Goal: Register for event/course

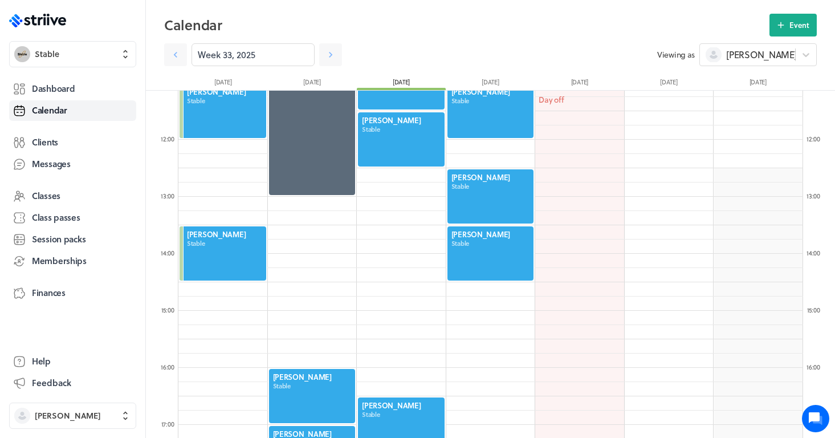
scroll to position [1368, 625]
click at [334, 60] on link at bounding box center [330, 54] width 23 height 23
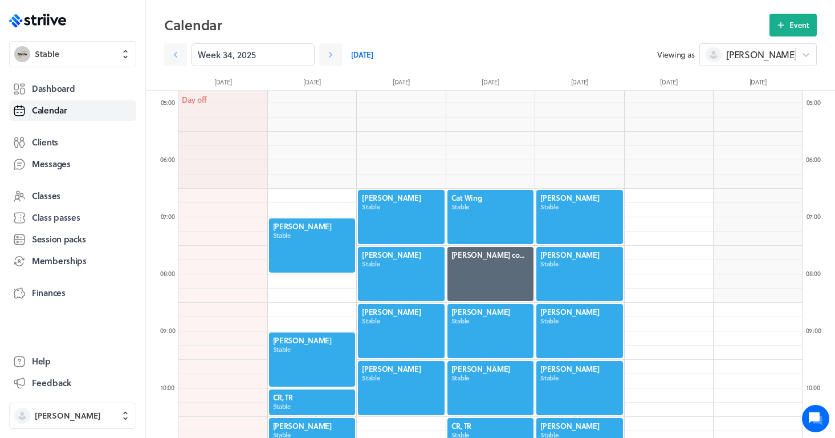
scroll to position [273, 0]
click at [339, 60] on link at bounding box center [330, 54] width 23 height 23
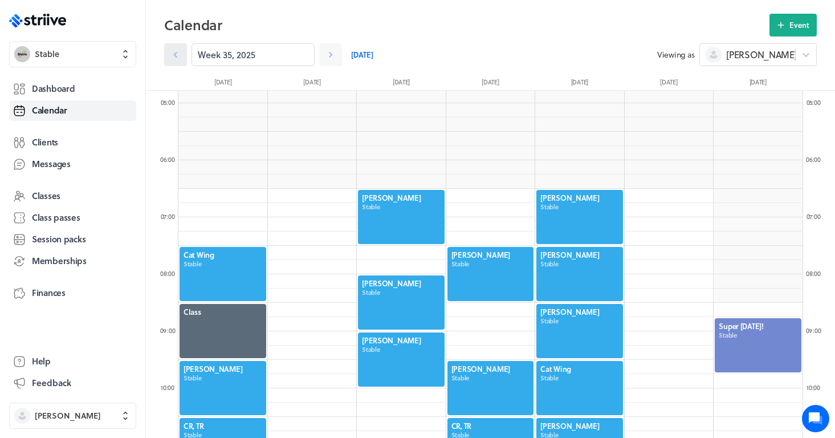
click at [174, 54] on icon at bounding box center [175, 54] width 11 height 11
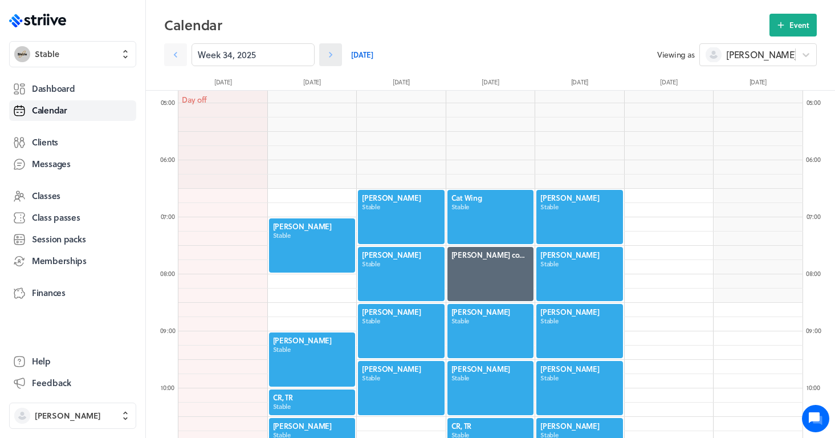
click at [331, 57] on icon at bounding box center [330, 54] width 11 height 11
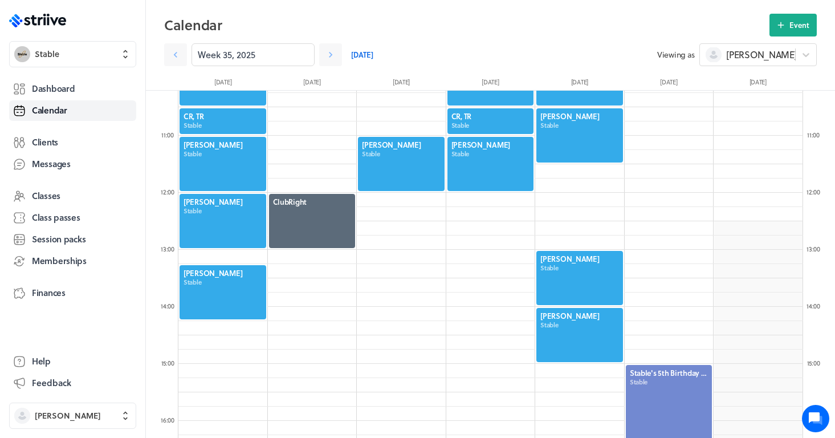
scroll to position [585, 0]
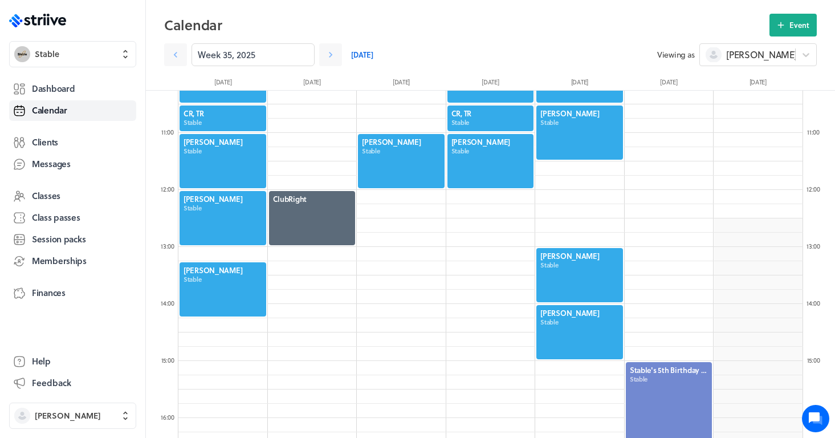
click at [556, 332] on div at bounding box center [579, 332] width 89 height 56
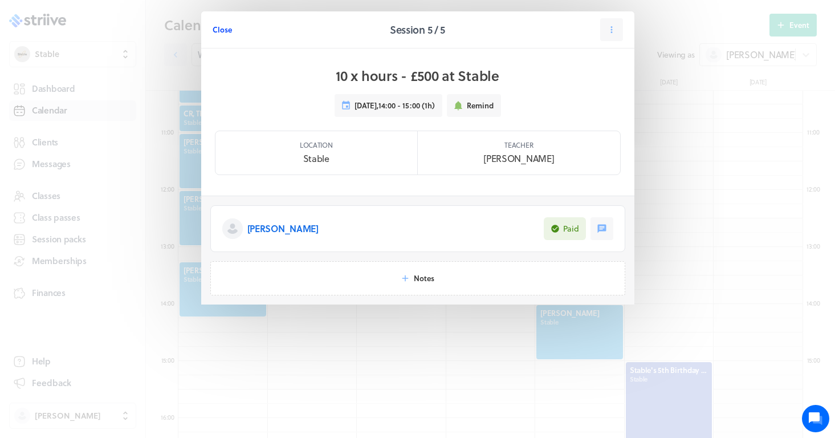
click at [214, 26] on span "Close" at bounding box center [222, 30] width 19 height 10
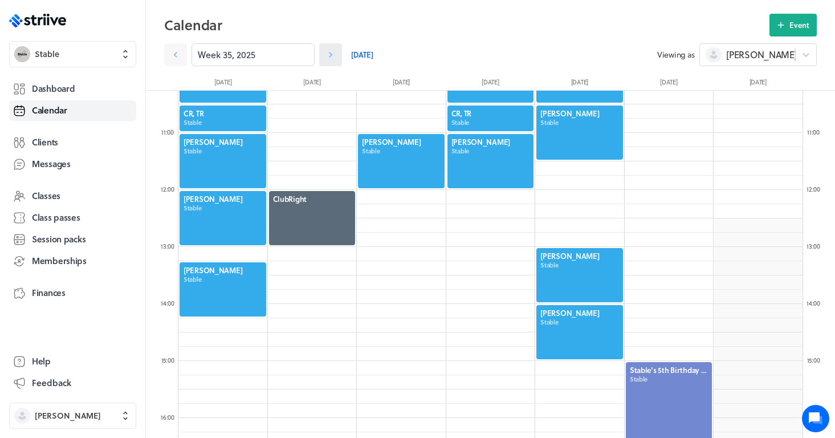
click at [337, 56] on link at bounding box center [330, 54] width 23 height 23
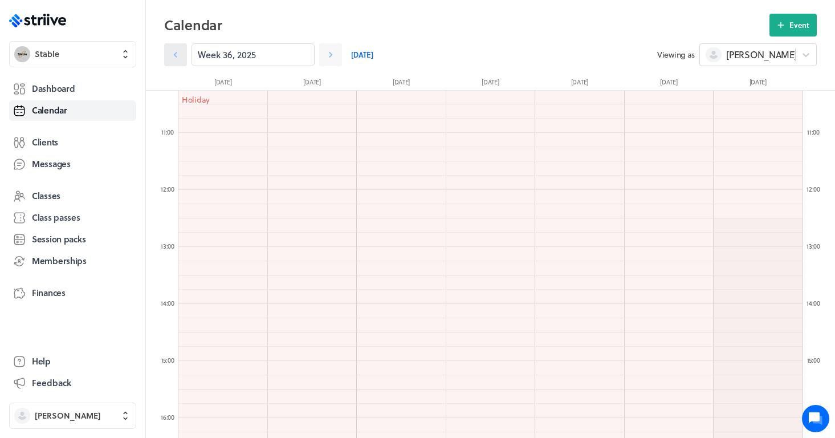
click at [184, 58] on link at bounding box center [175, 54] width 23 height 23
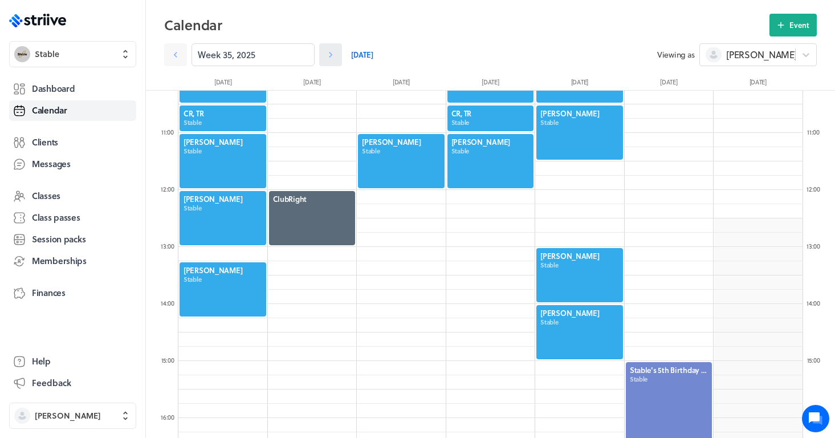
click at [335, 58] on icon at bounding box center [330, 54] width 11 height 11
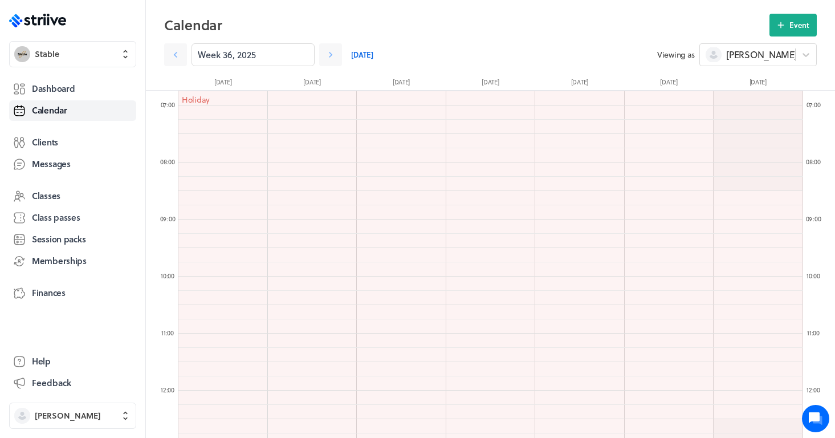
scroll to position [393, 0]
click at [334, 54] on icon at bounding box center [330, 54] width 11 height 11
click at [180, 55] on icon at bounding box center [175, 54] width 11 height 11
click at [71, 86] on span "Dashboard" at bounding box center [53, 89] width 43 height 12
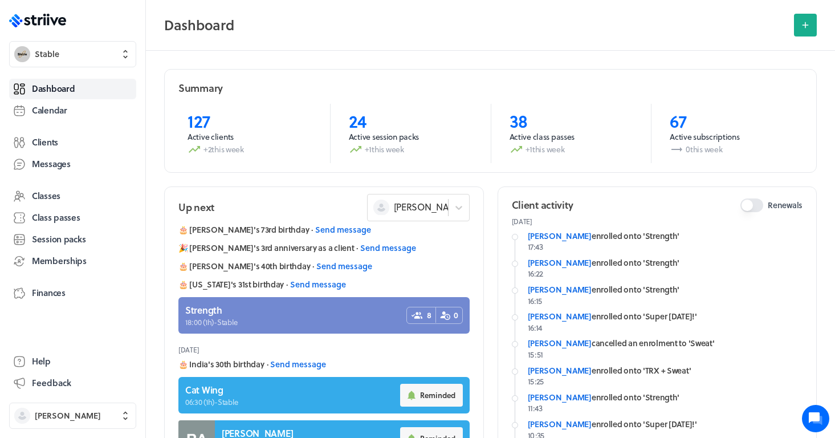
scroll to position [20, 0]
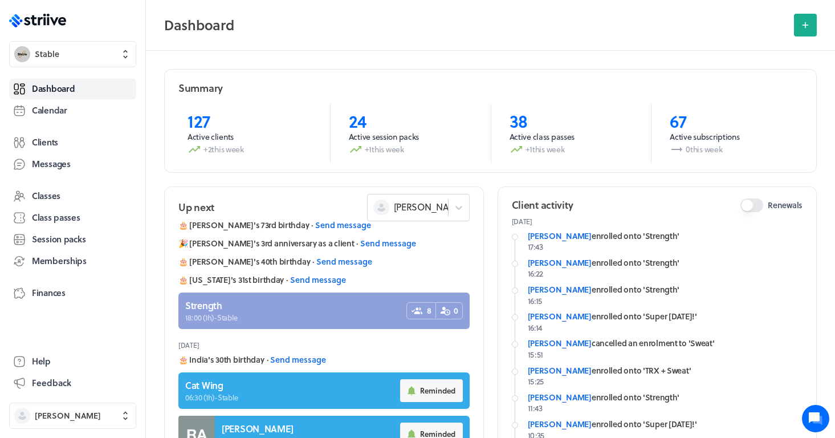
click at [327, 301] on link at bounding box center [323, 310] width 291 height 36
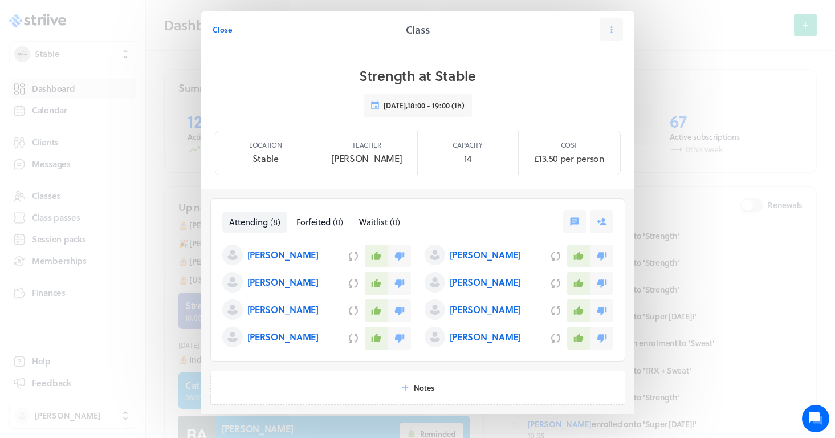
scroll to position [7, 0]
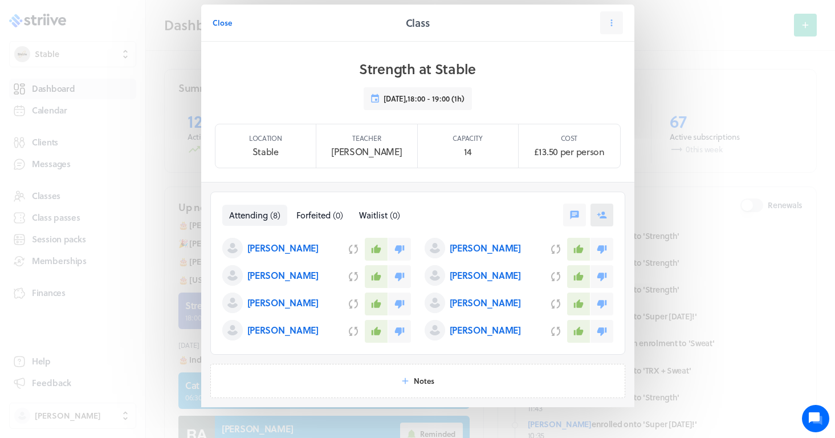
click at [604, 212] on icon at bounding box center [602, 215] width 10 height 10
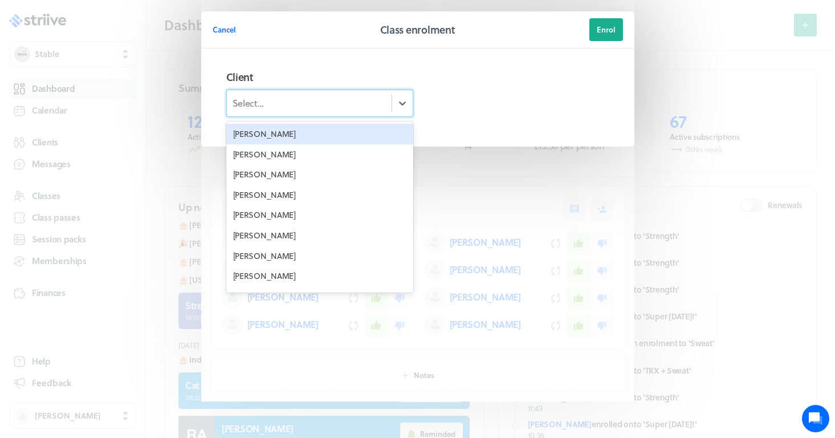
click at [298, 111] on div "Select..." at bounding box center [309, 103] width 165 height 19
type input "elli"
click at [305, 136] on div "[PERSON_NAME]" at bounding box center [319, 134] width 187 height 21
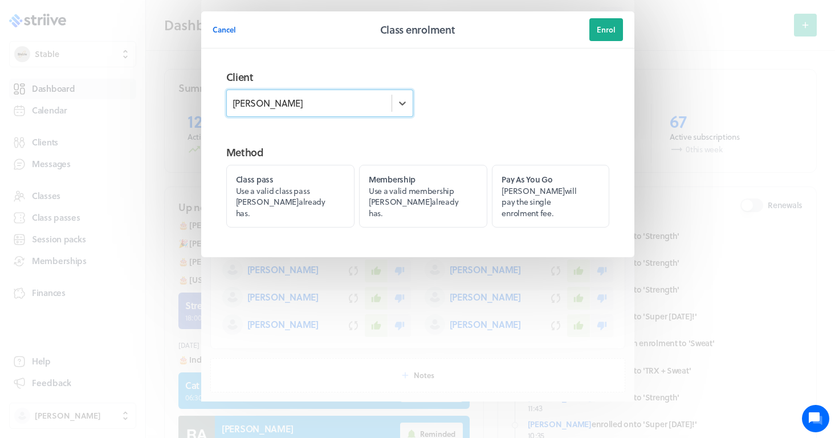
click at [301, 108] on div "[PERSON_NAME]" at bounding box center [309, 103] width 165 height 19
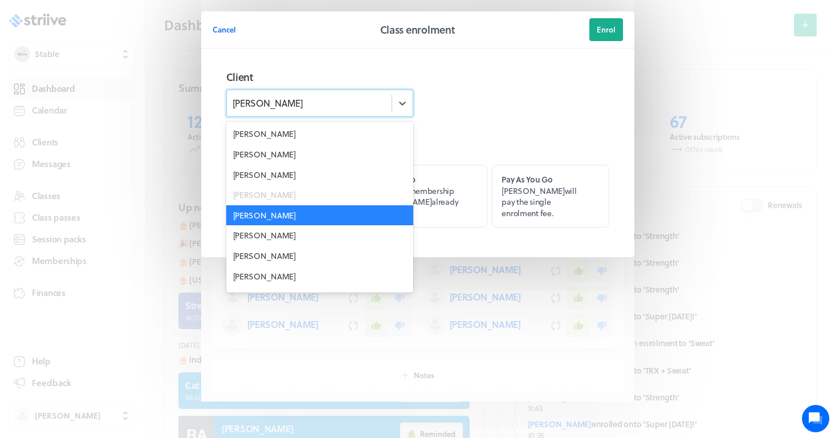
scroll to position [1835, 0]
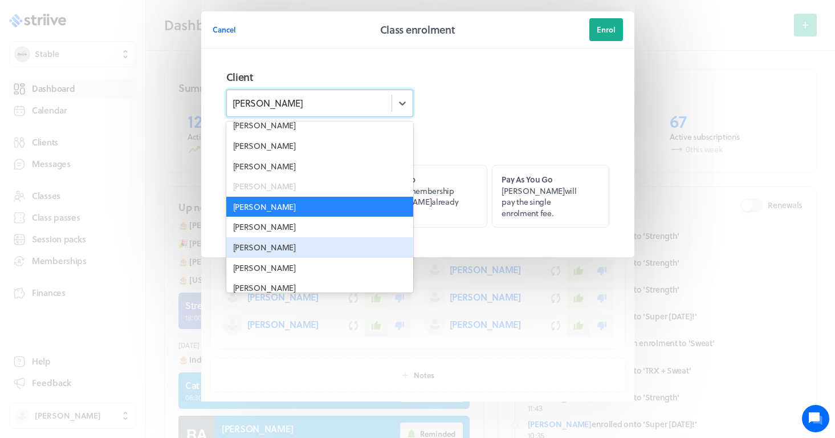
click at [274, 237] on div "[PERSON_NAME]" at bounding box center [319, 247] width 187 height 21
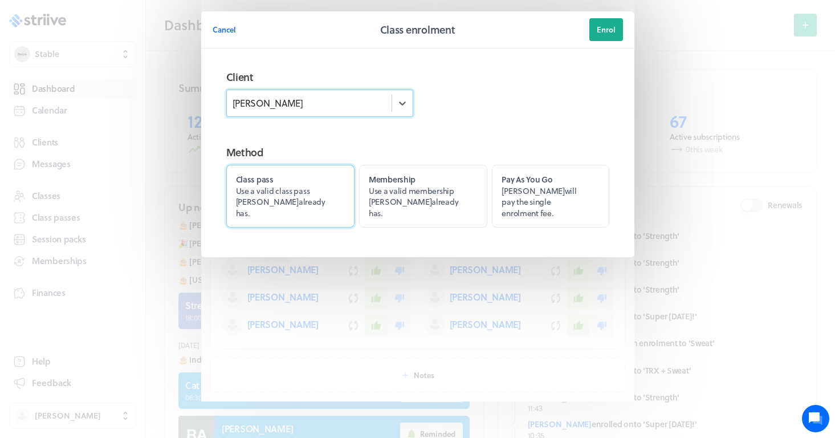
click at [299, 186] on span "Use a valid class pass [PERSON_NAME] already has." at bounding box center [281, 202] width 90 height 34
click at [0, 0] on input "Class pass Use a valid class pass [PERSON_NAME] already has." at bounding box center [0, 0] width 0 height 0
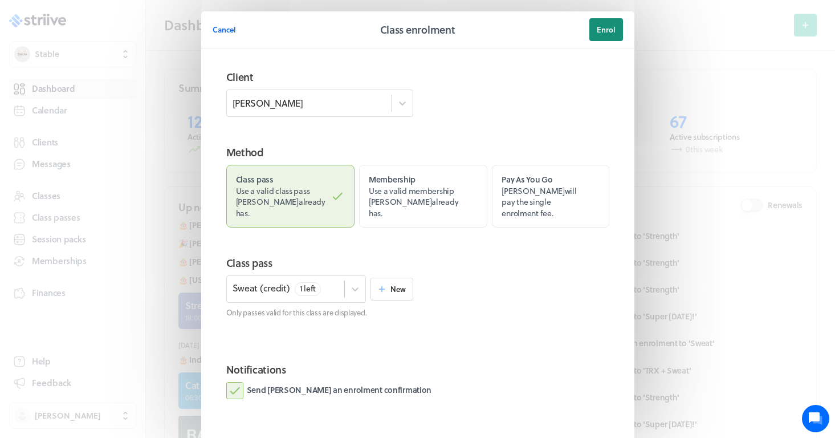
click at [605, 26] on span "Enrol" at bounding box center [606, 30] width 19 height 10
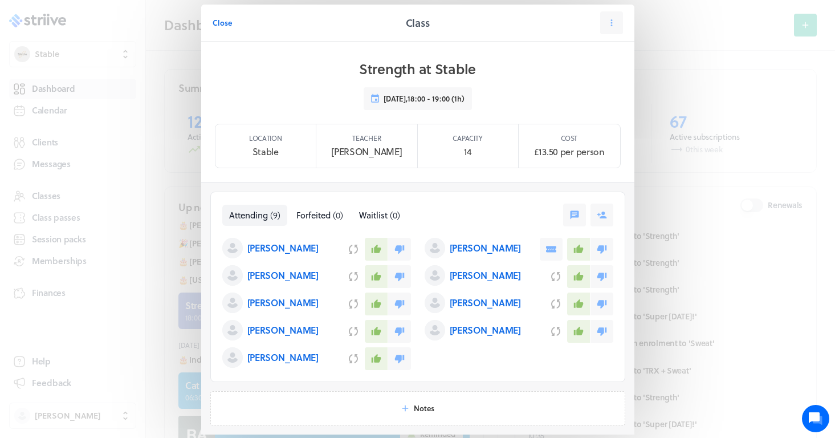
click at [735, 316] on div "Close Class Strength at Stable [DATE] 18:00 - 19:00 (1h) Location Stable Teache…" at bounding box center [417, 242] width 835 height 498
click at [221, 30] on button "Close" at bounding box center [222, 22] width 19 height 23
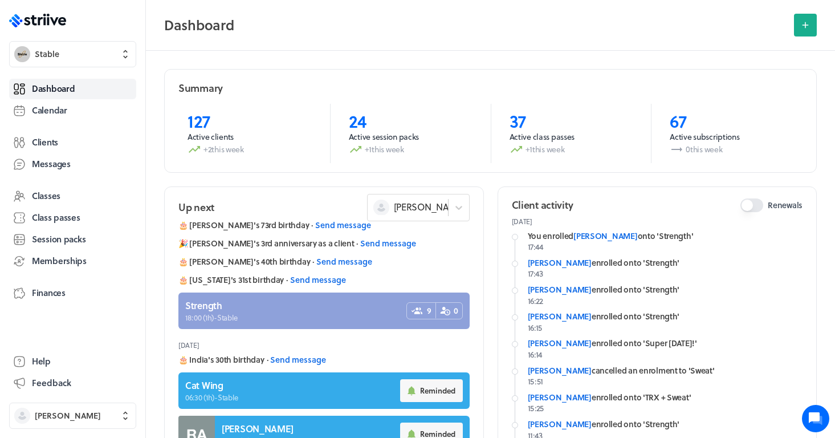
click at [375, 312] on link at bounding box center [323, 310] width 291 height 36
